Goal: Transaction & Acquisition: Purchase product/service

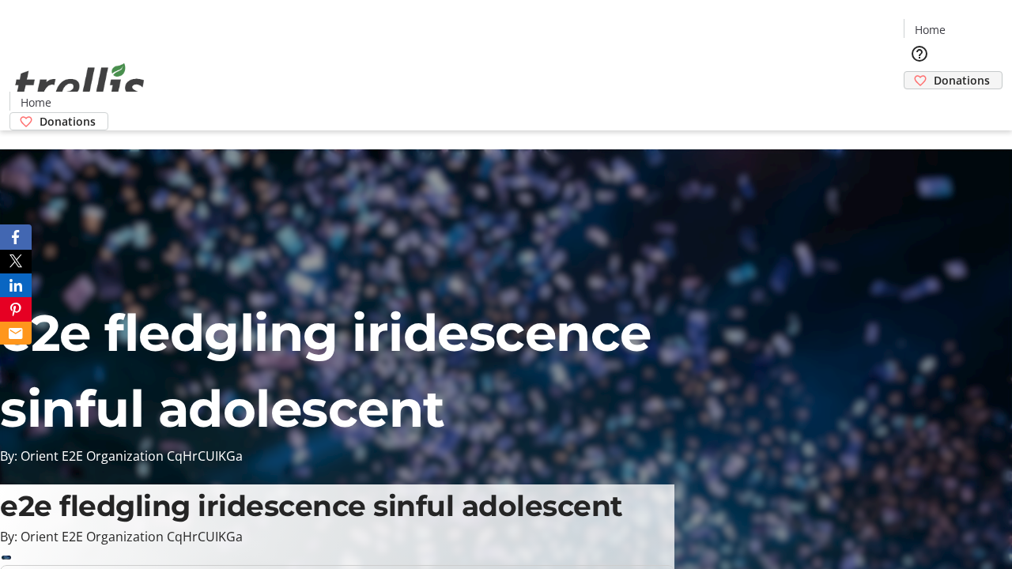
click at [934, 72] on span "Donations" at bounding box center [962, 80] width 56 height 17
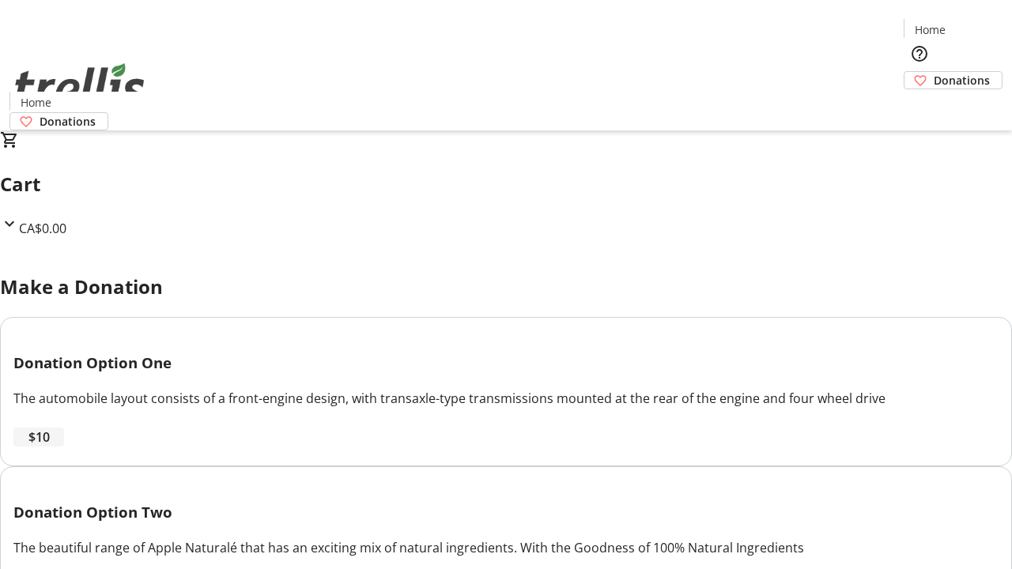
click at [50, 447] on span "$10" at bounding box center [38, 437] width 21 height 19
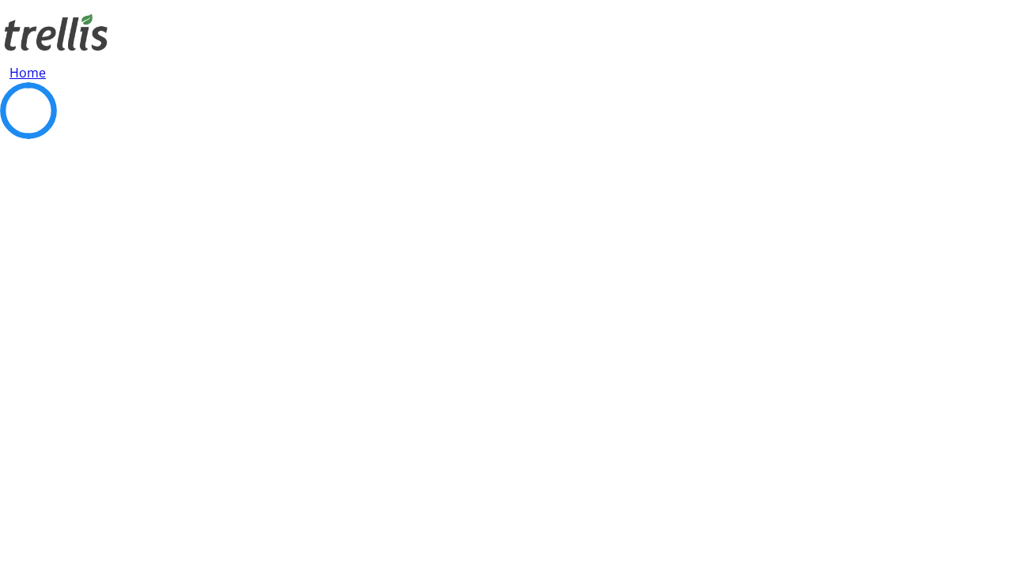
select select "CA"
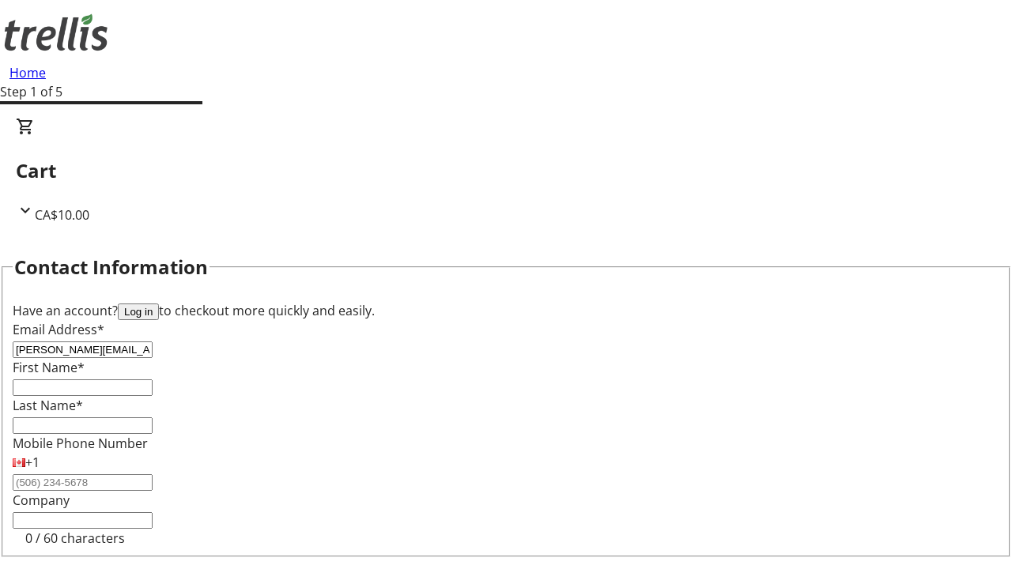
type input "[PERSON_NAME][EMAIL_ADDRESS][DOMAIN_NAME]"
type input "[PERSON_NAME]"
type input "[STREET_ADDRESS][PERSON_NAME]"
type input "Kelowna"
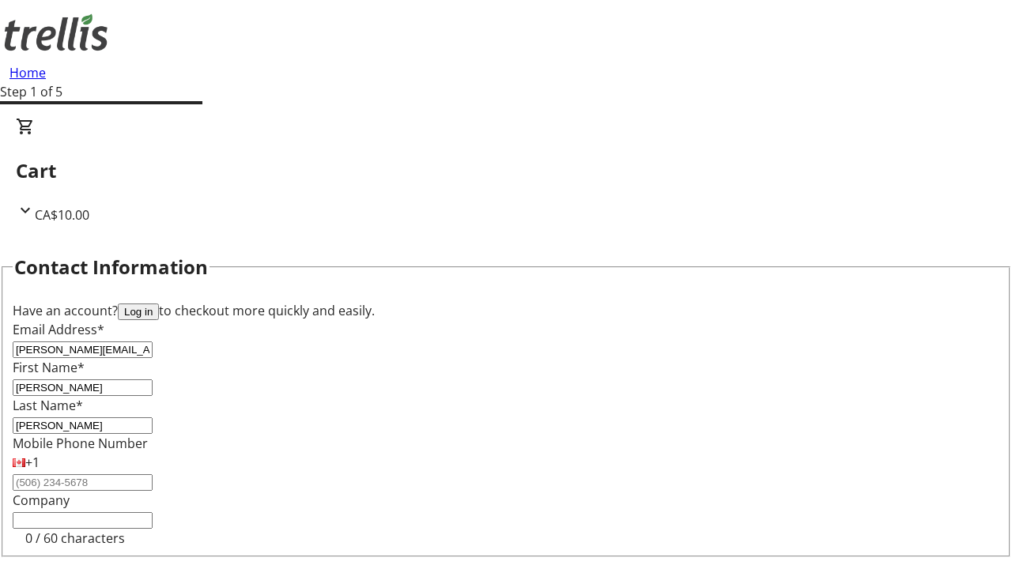
select select "BC"
type input "Kelowna"
type input "V1Y 0C2"
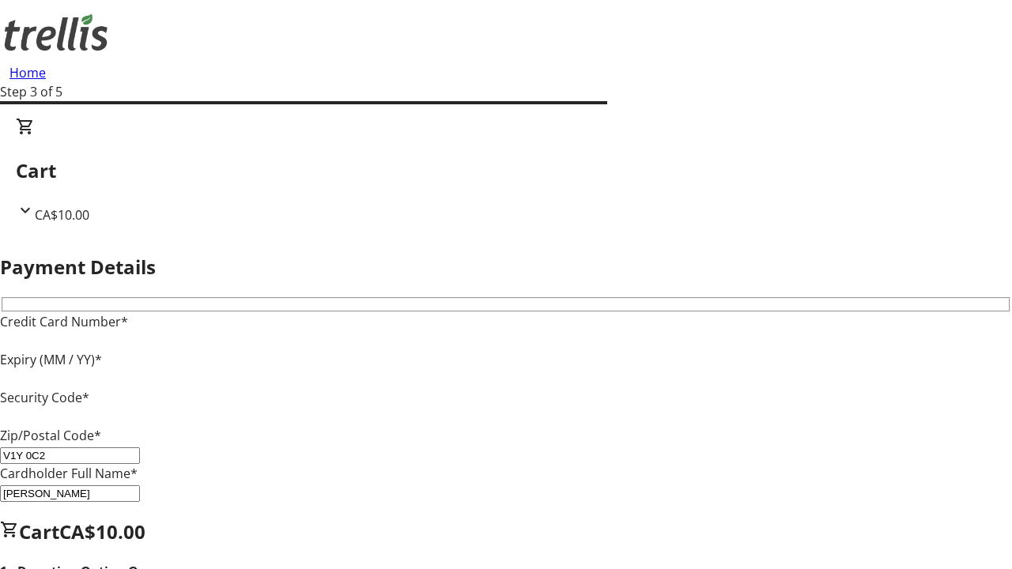
type input "V1Y 0C2"
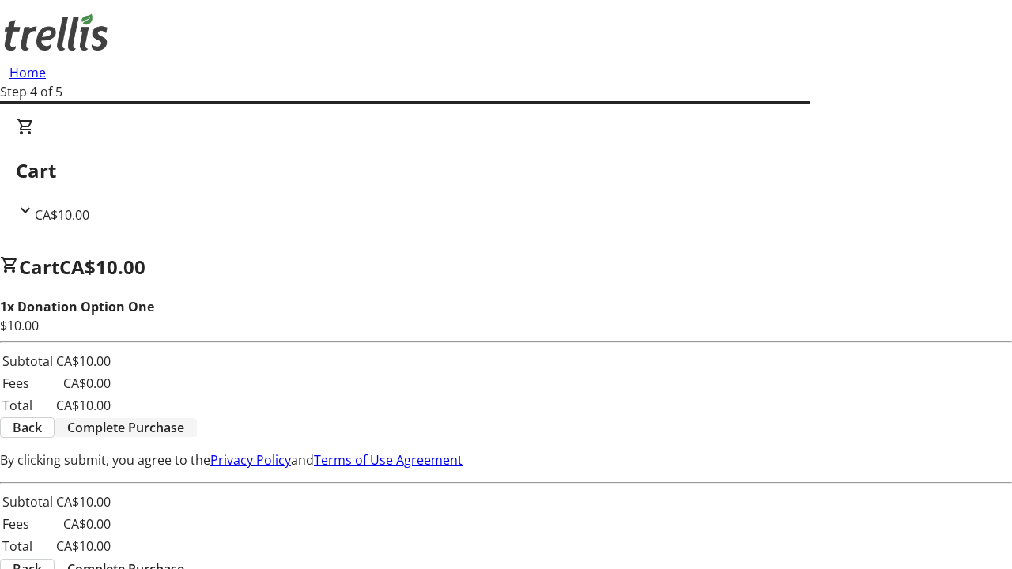
click at [184, 418] on span "Complete Purchase" at bounding box center [125, 427] width 117 height 19
